Goal: Find specific page/section: Find specific page/section

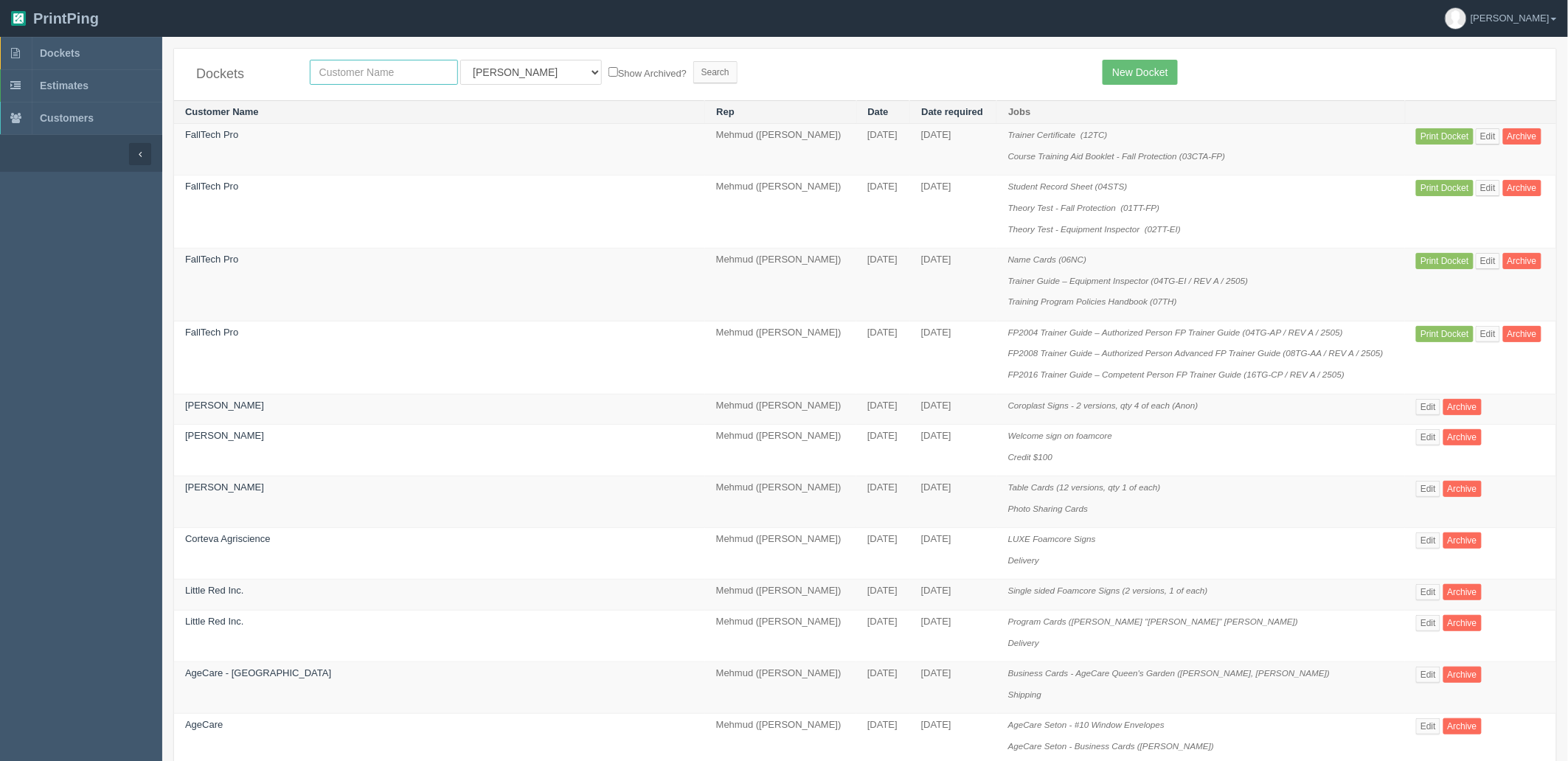
click at [389, 71] on input "text" at bounding box center [384, 72] width 148 height 25
type input "springbank"
click at [693, 61] on input "Search" at bounding box center [715, 72] width 44 height 22
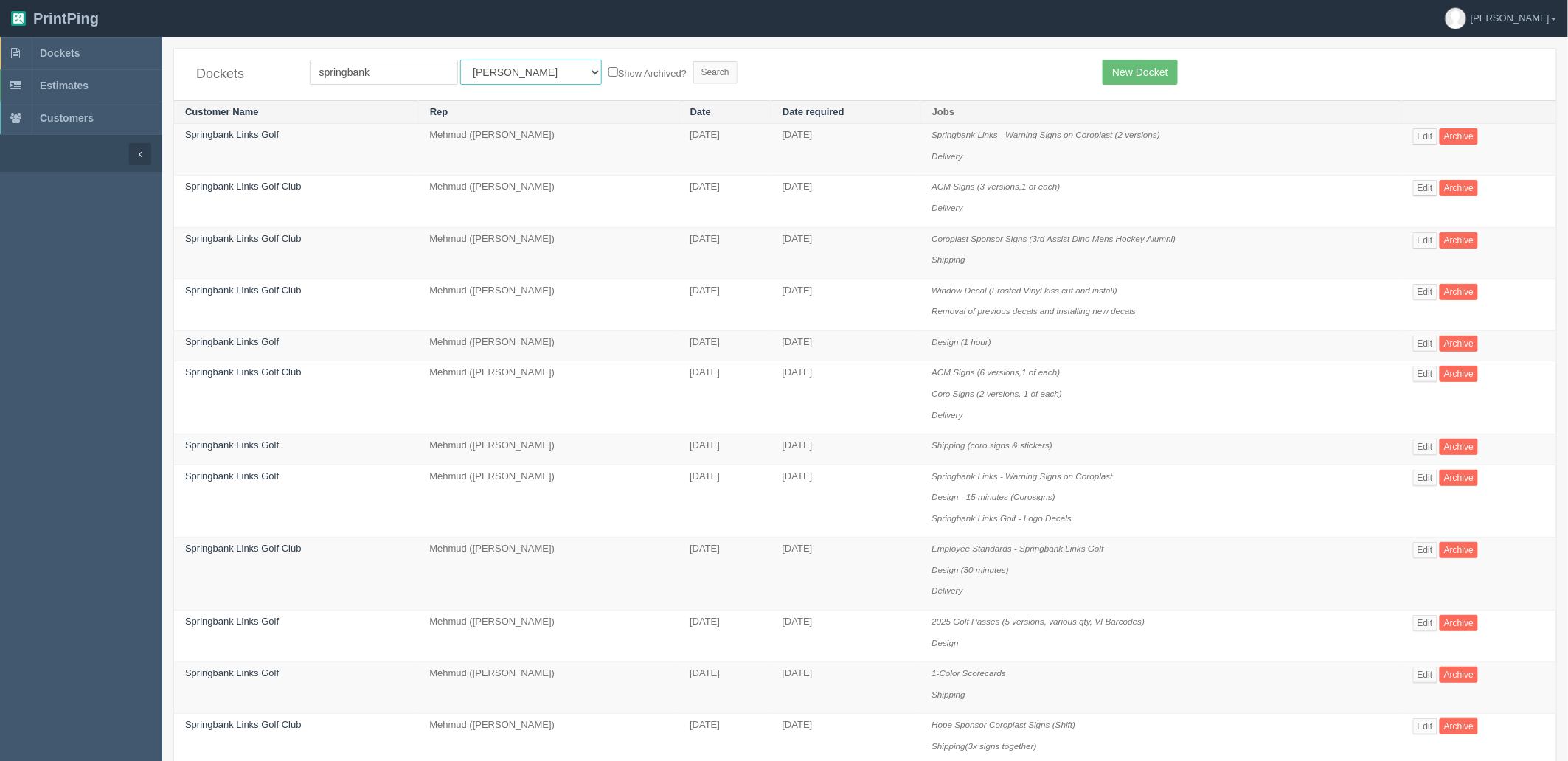
click at [485, 72] on select "All Users Ali Ali Test 1 Aly Amy Ankit Arif Brandon Dan France Greg Jim Mark Ma…" at bounding box center [530, 72] width 141 height 25
select select "8"
click at [460, 59] on select "All Users Ali Ali Test 1 Aly Amy Ankit Arif Brandon Dan France Greg Jim Mark Ma…" at bounding box center [530, 72] width 141 height 25
click at [693, 66] on input "Search" at bounding box center [715, 72] width 44 height 22
click at [1427, 627] on link "Edit" at bounding box center [1425, 623] width 24 height 16
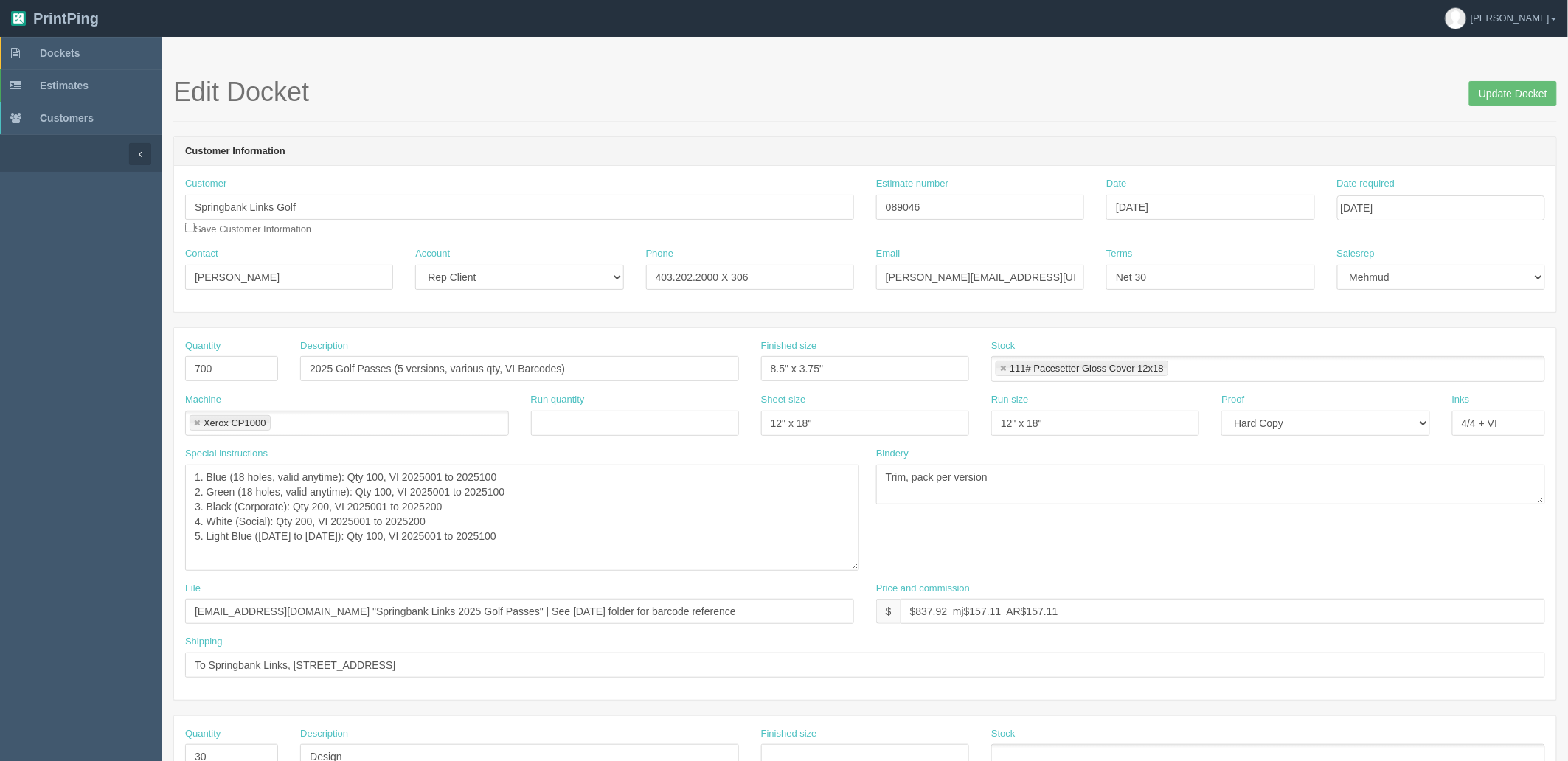
drag, startPoint x: 853, startPoint y: 498, endPoint x: 857, endPoint y: 565, distance: 67.1
click at [857, 565] on textarea "1. Blue (18 holes, valid anytime): Qty 100, VI 2025001 to 2025100 2. Green (18 …" at bounding box center [522, 517] width 674 height 107
drag, startPoint x: 518, startPoint y: 488, endPoint x: 415, endPoint y: 490, distance: 103.0
click at [415, 490] on textarea "1. Blue (18 holes, valid anytime): Qty 100, VI 2025001 to 2025100 2. Green (18 …" at bounding box center [522, 517] width 674 height 107
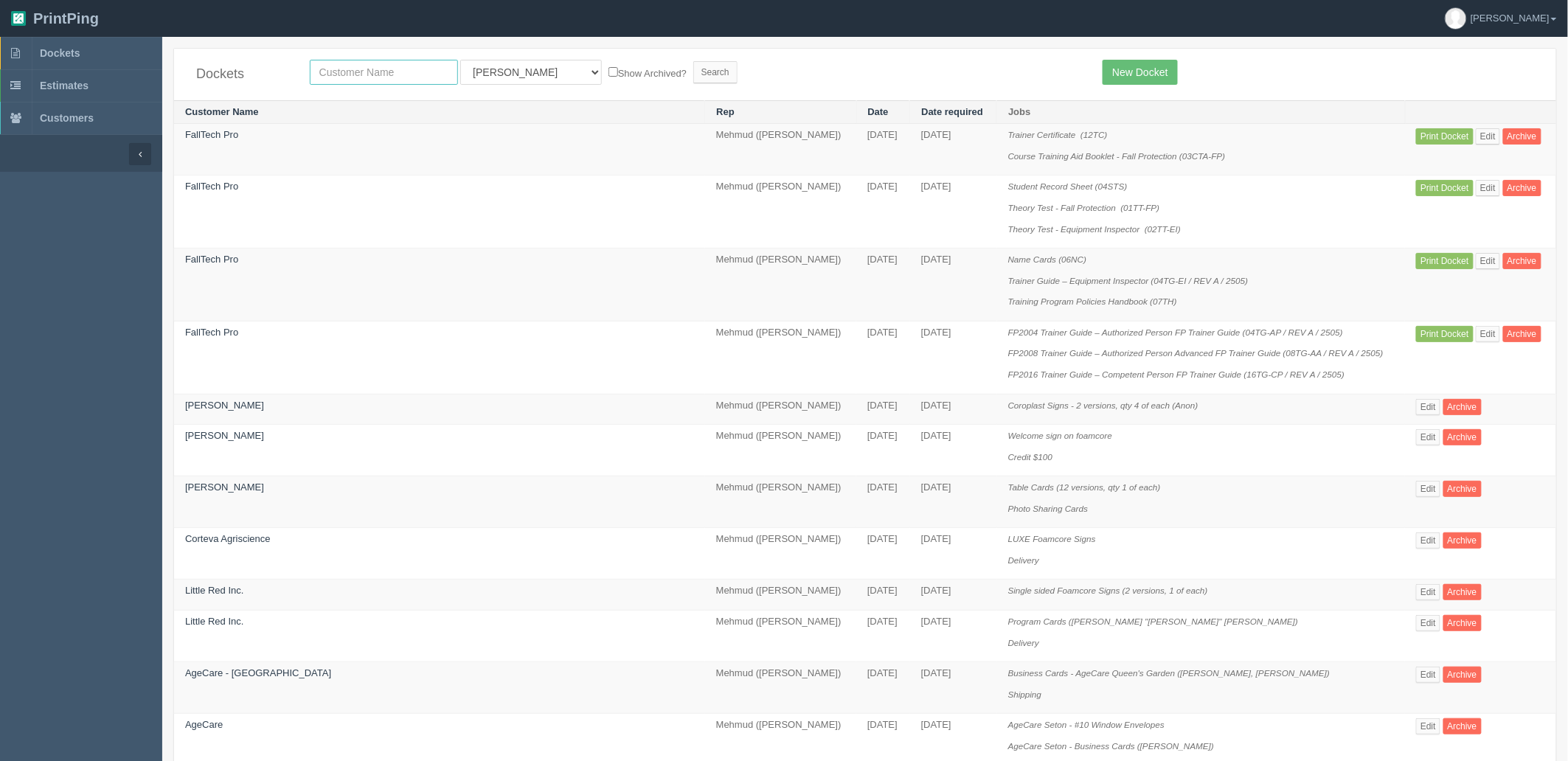
click at [384, 67] on input "text" at bounding box center [384, 72] width 148 height 25
type input "aspen"
click at [693, 61] on input "Search" at bounding box center [715, 72] width 44 height 22
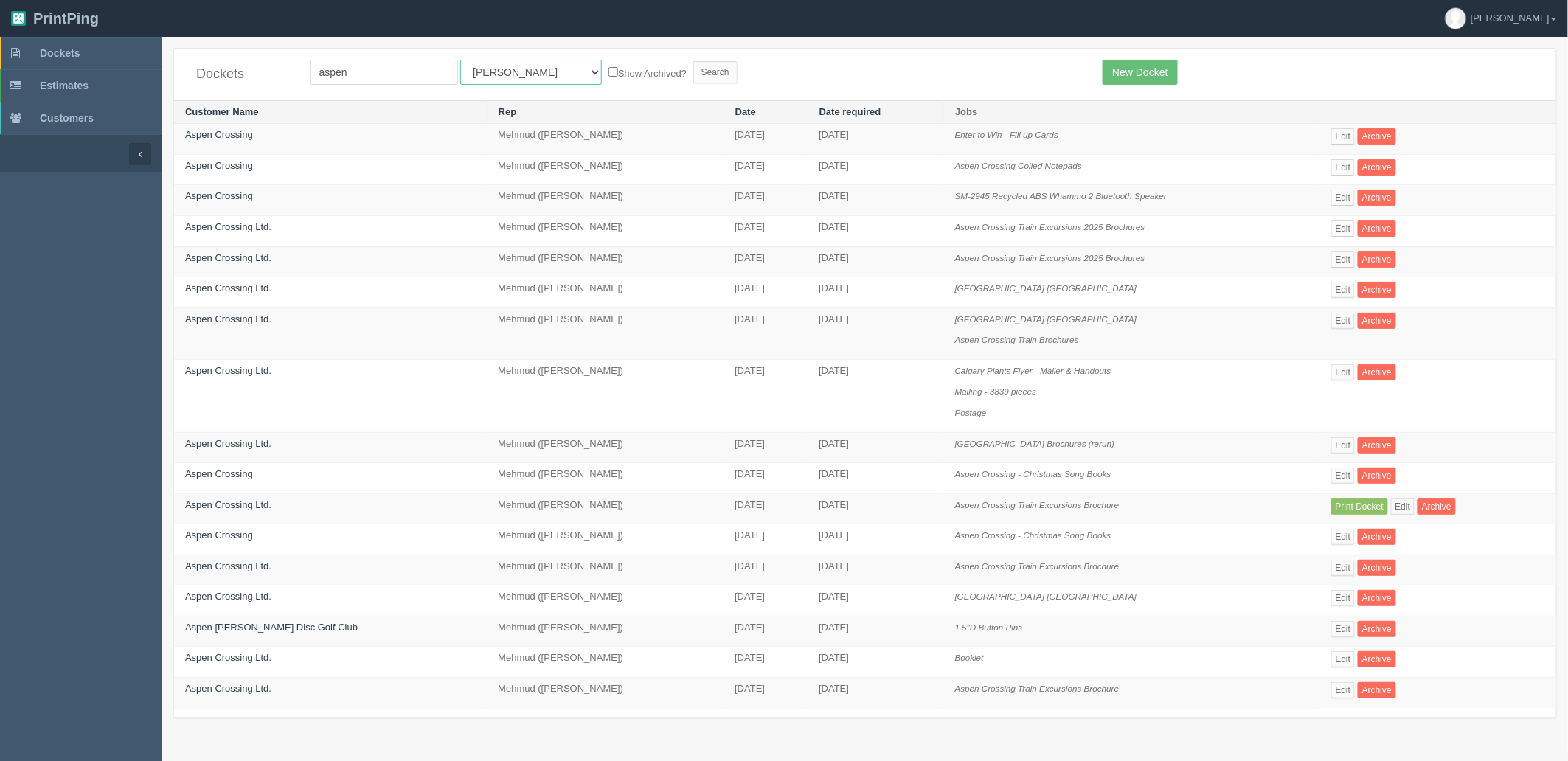
click at [487, 69] on select "All Users Ali Ali Test 1 Aly Amy Ankit Arif Brandon Dan France Greg Jim Mark Ma…" at bounding box center [530, 72] width 141 height 25
select select "8"
click at [460, 59] on select "All Users Ali Ali Test 1 Aly Amy Ankit Arif Brandon Dan France Greg Jim Mark Ma…" at bounding box center [530, 72] width 141 height 25
click at [693, 65] on input "Search" at bounding box center [715, 72] width 44 height 22
click at [921, 65] on form "aspen All Users [PERSON_NAME] Test 1 [PERSON_NAME] [PERSON_NAME] [PERSON_NAME] …" at bounding box center [696, 72] width 772 height 25
